Goal: Task Accomplishment & Management: Use online tool/utility

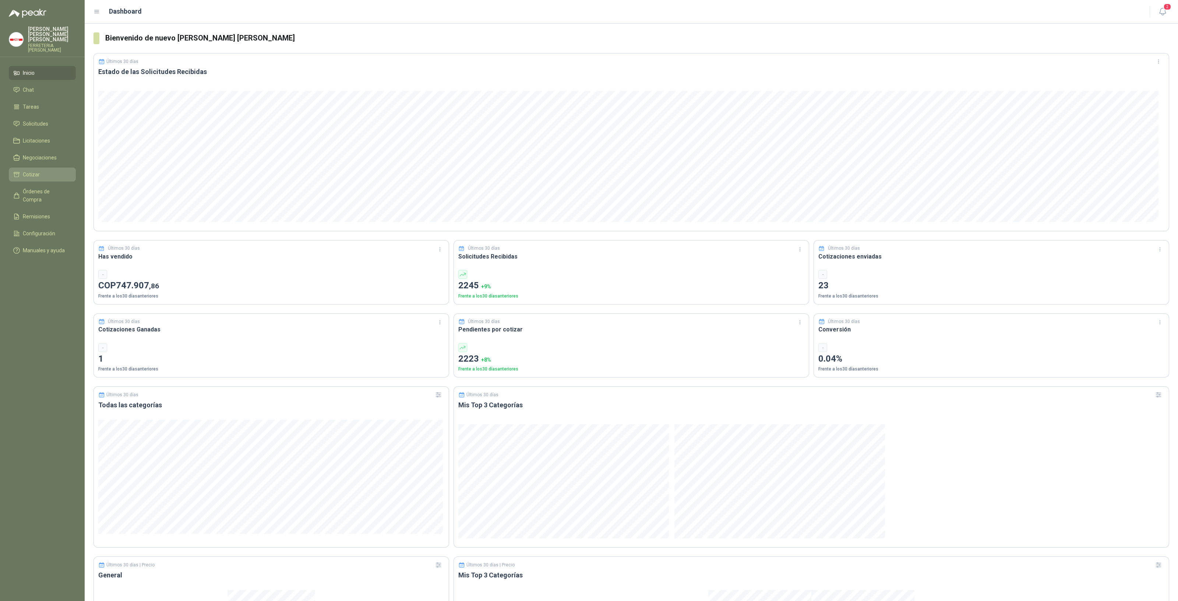
click at [43, 171] on li "Cotizar" at bounding box center [42, 174] width 58 height 8
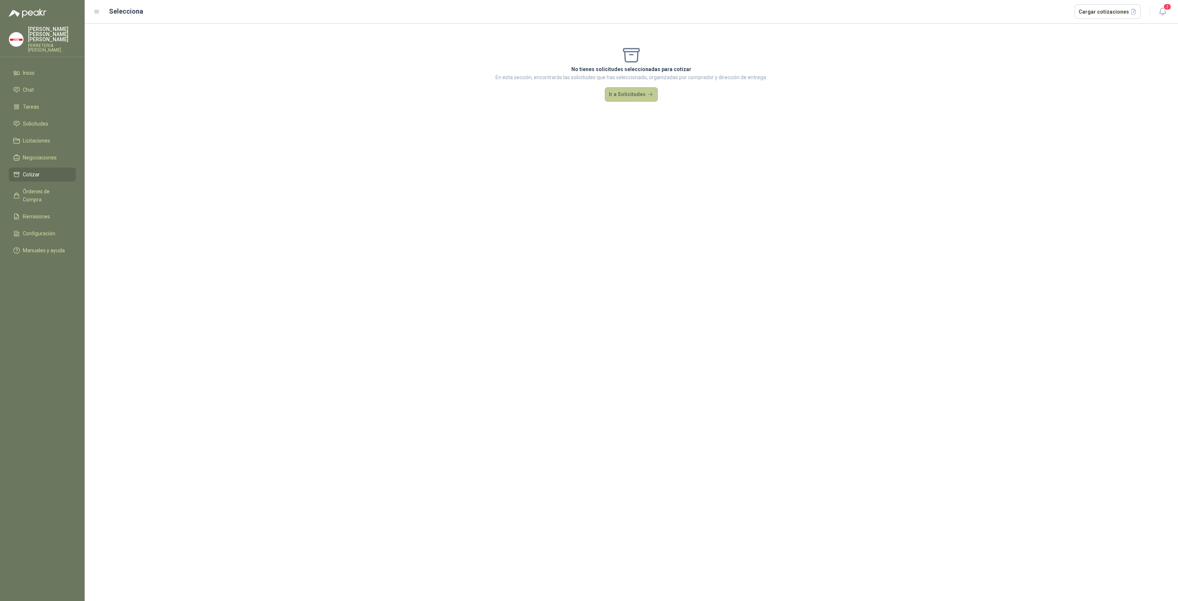
click at [641, 98] on button "Ir a Solicitudes" at bounding box center [631, 94] width 53 height 15
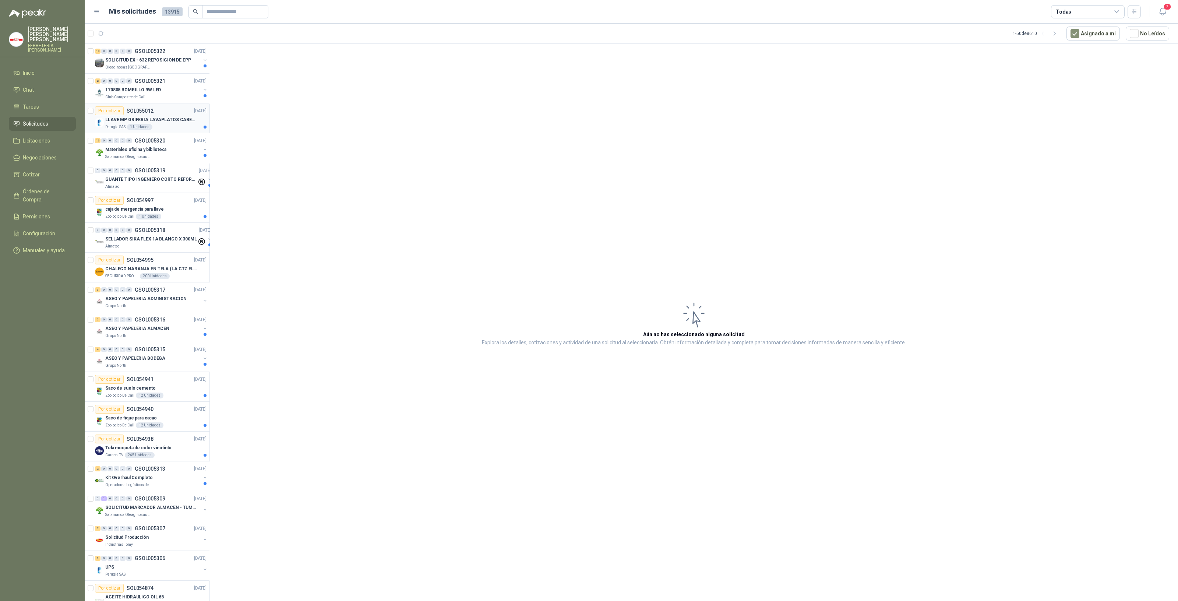
click at [164, 124] on div "Perugia SAS 1 Unidades" at bounding box center [155, 127] width 101 height 6
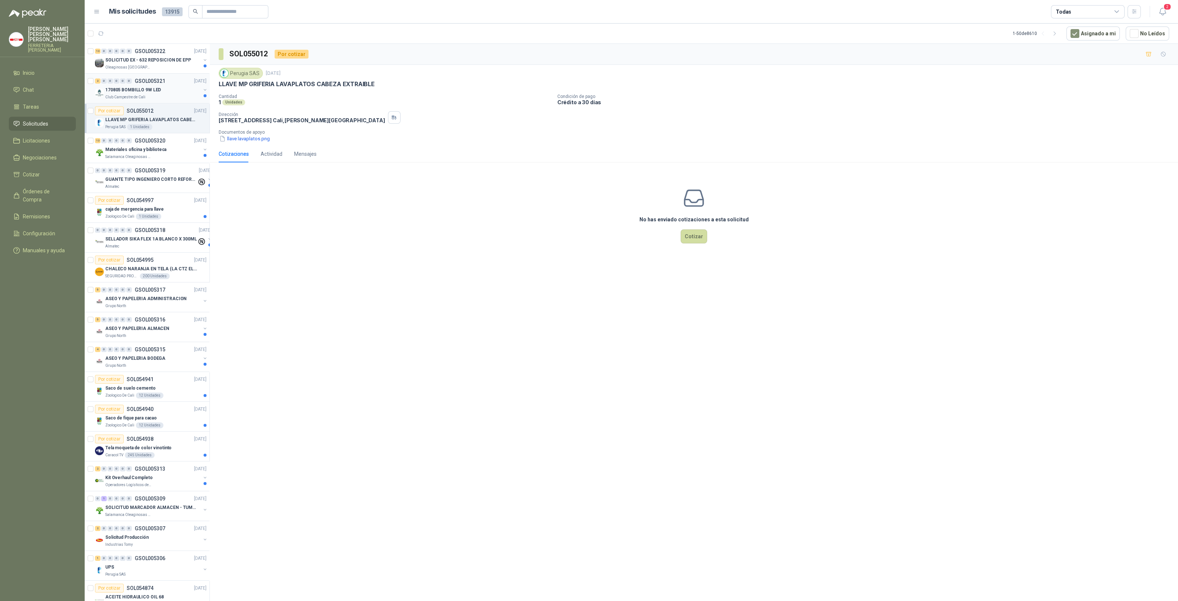
click at [127, 97] on p "Club Campestre de Cali" at bounding box center [125, 97] width 40 height 6
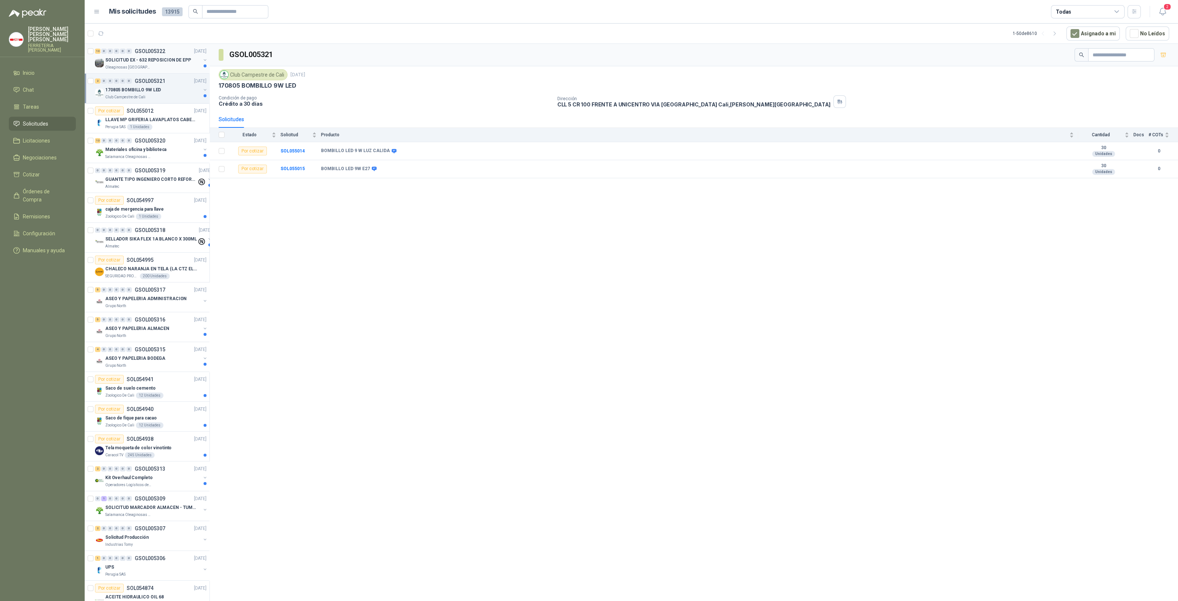
click at [151, 65] on div "Oleaginosas [GEOGRAPHIC_DATA][PERSON_NAME]" at bounding box center [152, 67] width 95 height 6
